Goal: Check status: Check status

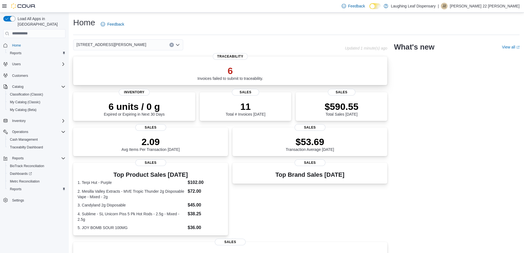
click at [228, 72] on p "6" at bounding box center [231, 70] width 66 height 11
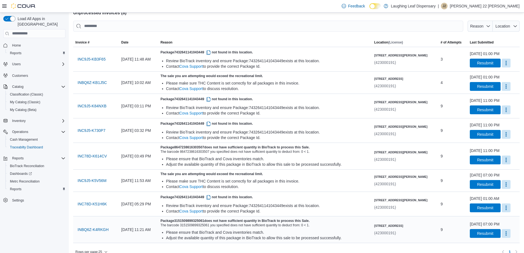
scroll to position [48, 0]
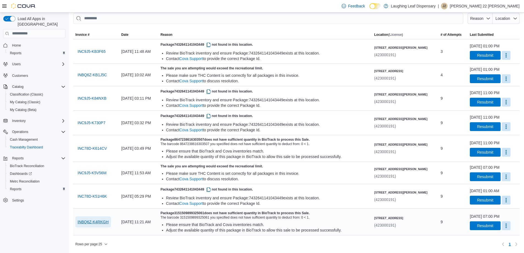
click at [92, 224] on span "INBQ6Z-K4RKGH" at bounding box center [93, 222] width 31 height 6
